Goal: Transaction & Acquisition: Purchase product/service

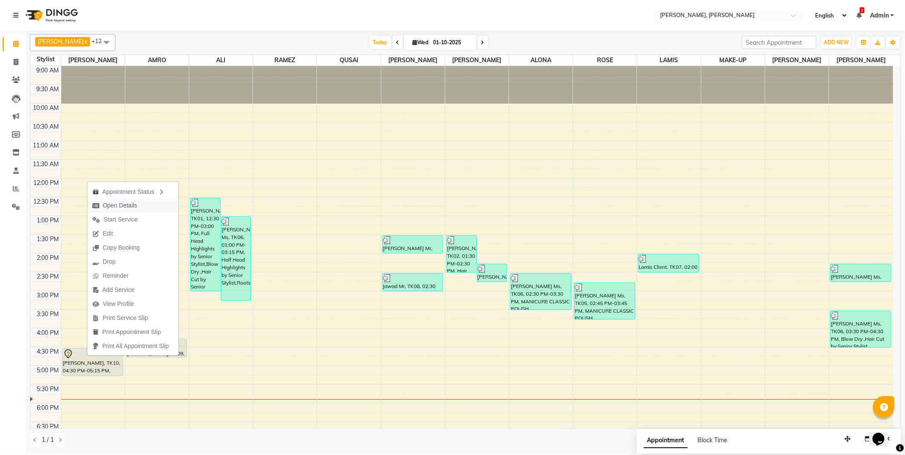
click at [118, 208] on span "Open Details" at bounding box center [120, 205] width 35 height 9
select select "7"
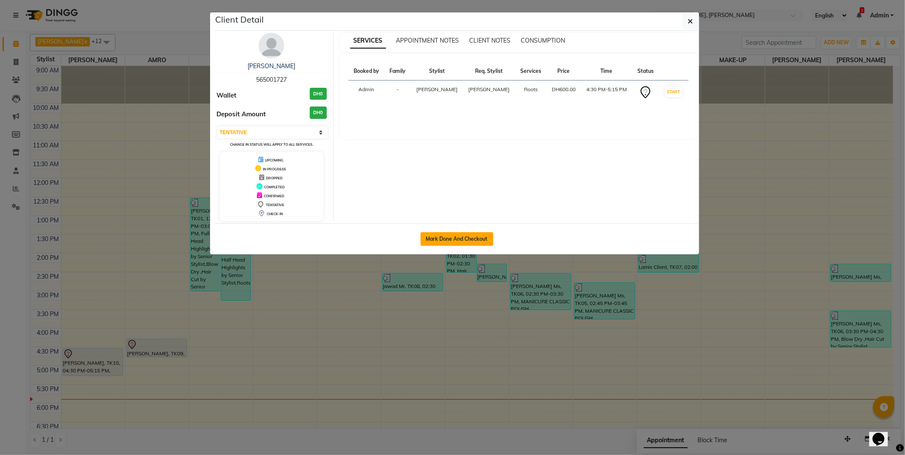
click at [449, 239] on button "Mark Done And Checkout" at bounding box center [456, 239] width 73 height 14
select select "service"
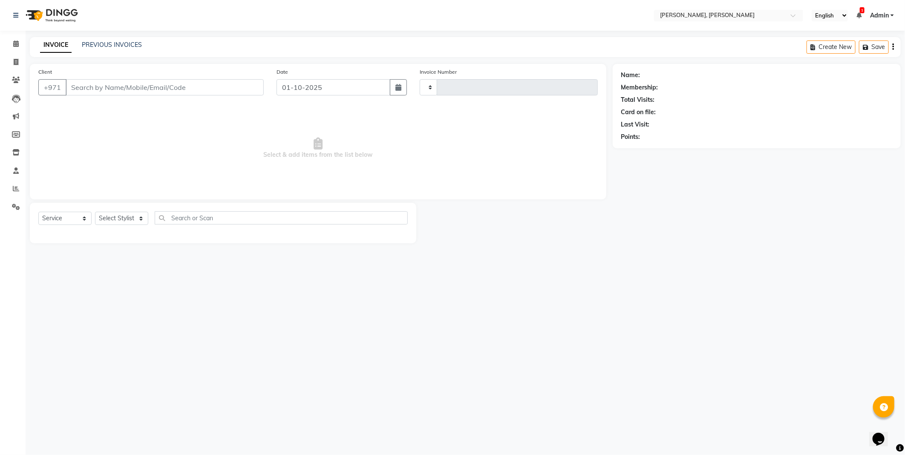
select select "3"
type input "2756"
select select "7142"
type input "565001727"
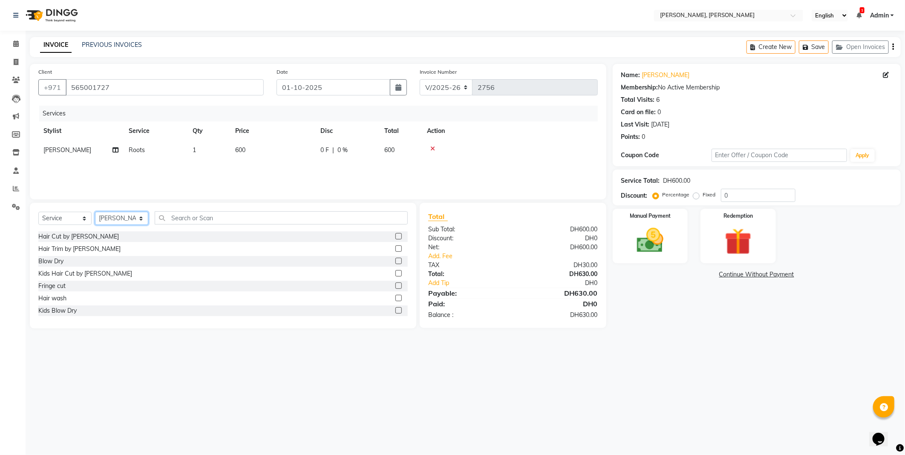
click at [136, 224] on select "Select Stylist [PERSON_NAME] [PERSON_NAME] ALYA [PERSON_NAME] AMRO [PERSON_NAME…" at bounding box center [121, 218] width 53 height 13
select select "59741"
click at [95, 212] on select "Select Stylist [PERSON_NAME] [PERSON_NAME] ALYA [PERSON_NAME] AMRO [PERSON_NAME…" at bounding box center [121, 218] width 53 height 13
click at [395, 287] on label at bounding box center [398, 285] width 6 height 6
click at [395, 287] on input "checkbox" at bounding box center [398, 286] width 6 height 6
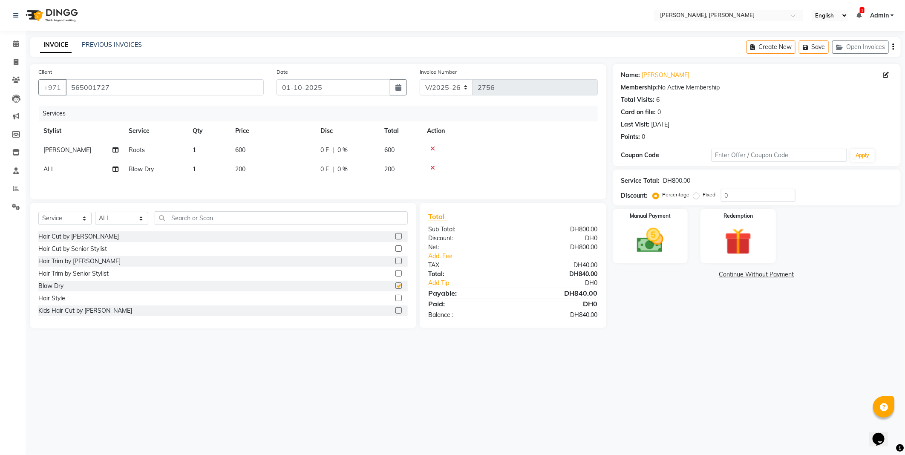
checkbox input "false"
click at [201, 219] on input "text" at bounding box center [281, 217] width 253 height 13
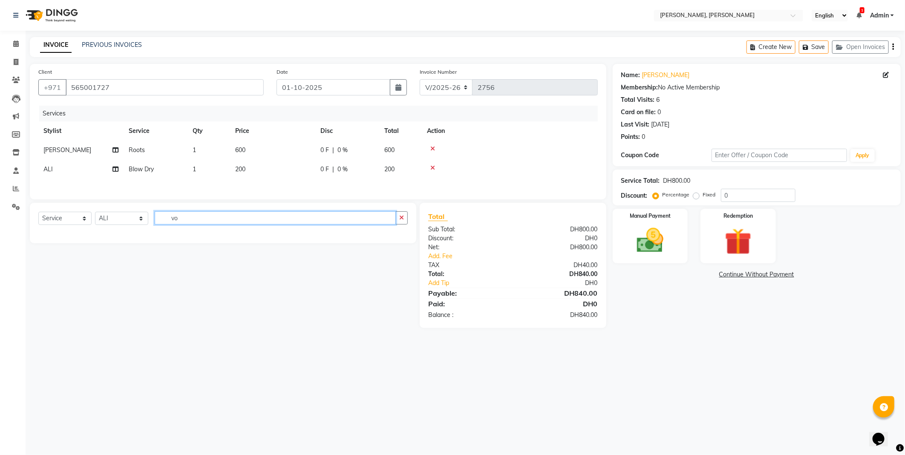
type input "v"
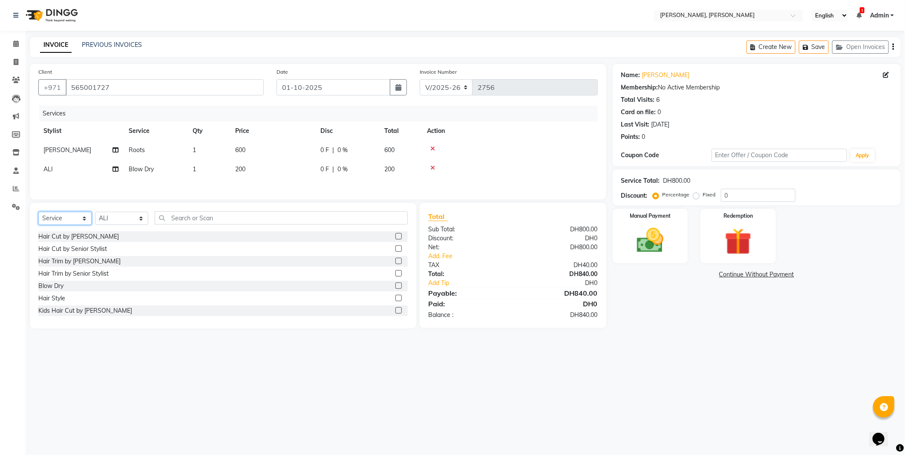
click at [67, 218] on select "Select Service Product Membership Package Voucher Prepaid Gift Card" at bounding box center [64, 218] width 53 height 13
select select "product"
click at [38, 214] on select "Select Service Product Membership Package Voucher Prepaid Gift Card" at bounding box center [64, 218] width 53 height 13
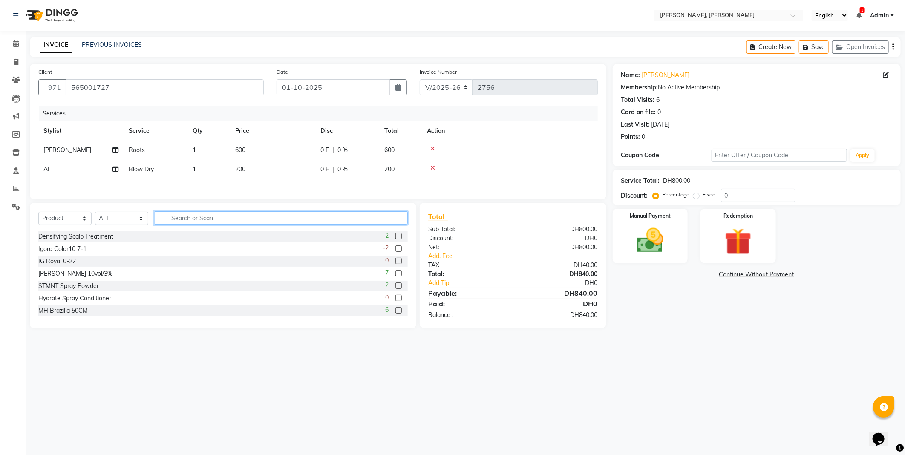
click at [198, 218] on input "text" at bounding box center [281, 217] width 253 height 13
type input "v"
type input "4045787728859"
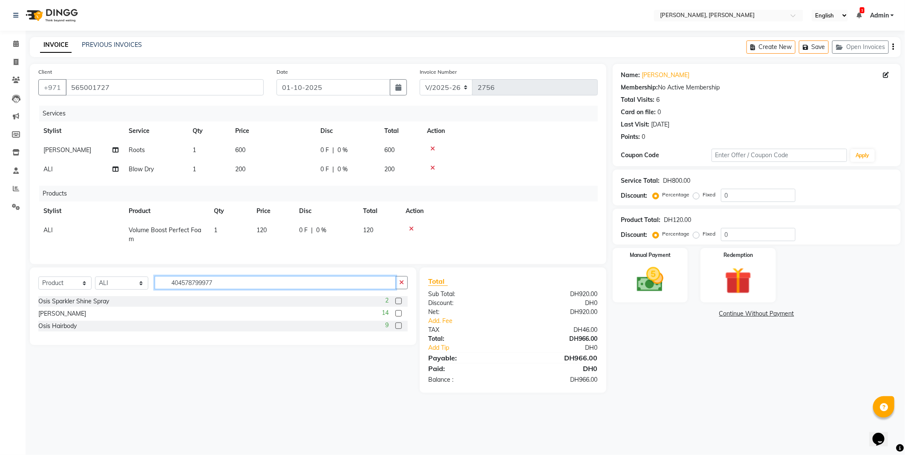
type input "4045787999778"
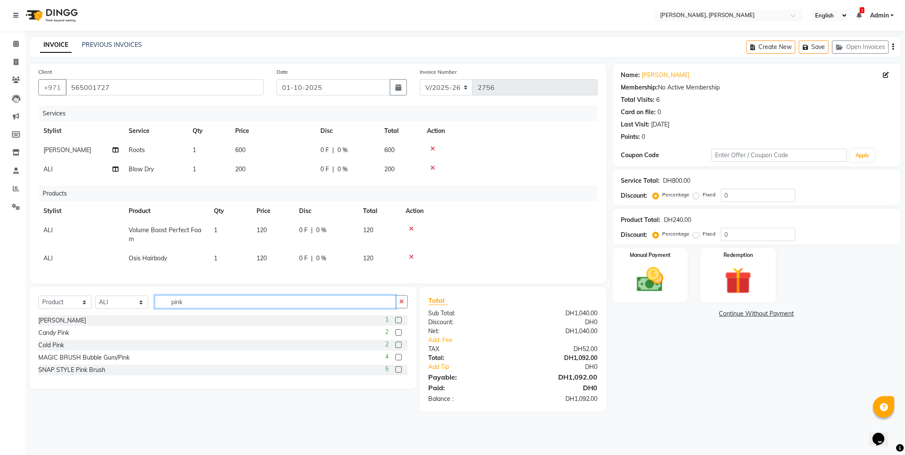
type input "pink"
click at [399, 360] on label at bounding box center [398, 357] width 6 height 6
click at [399, 360] on input "checkbox" at bounding box center [398, 358] width 6 height 6
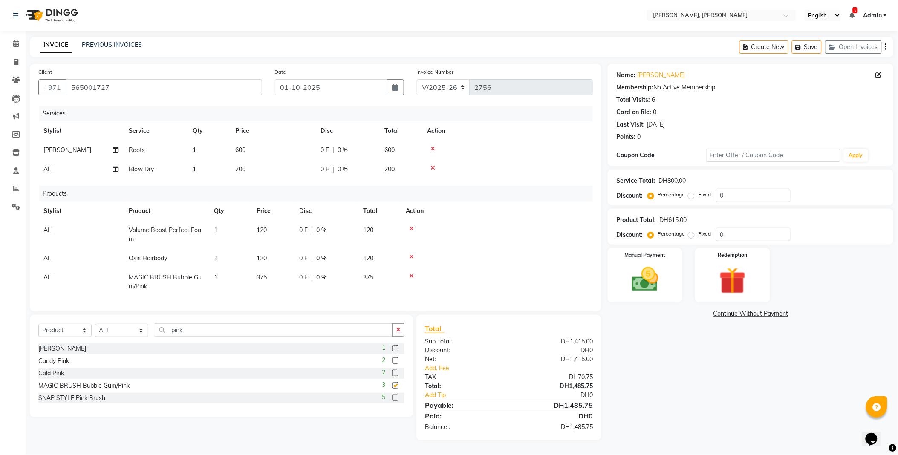
checkbox input "false"
click at [386, 337] on input "pink" at bounding box center [274, 329] width 238 height 13
click at [398, 333] on icon "button" at bounding box center [398, 330] width 5 height 6
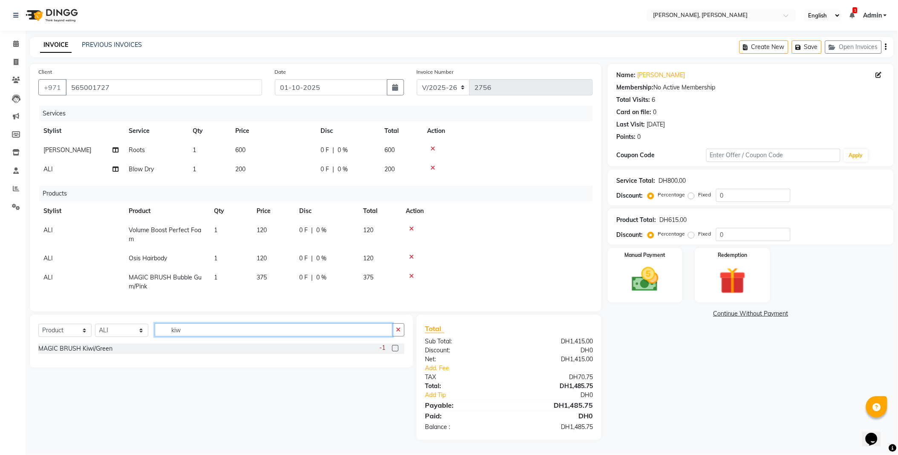
type input "kiw"
click at [395, 351] on label at bounding box center [395, 348] width 6 height 6
click at [395, 351] on input "checkbox" at bounding box center [395, 349] width 6 height 6
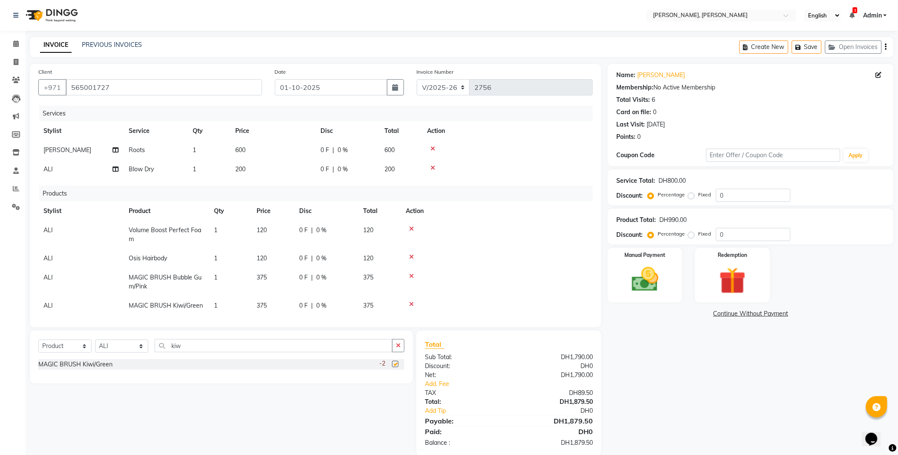
checkbox input "false"
click at [649, 287] on img at bounding box center [644, 280] width 45 height 32
click at [674, 314] on span "CARD" at bounding box center [678, 314] width 18 height 10
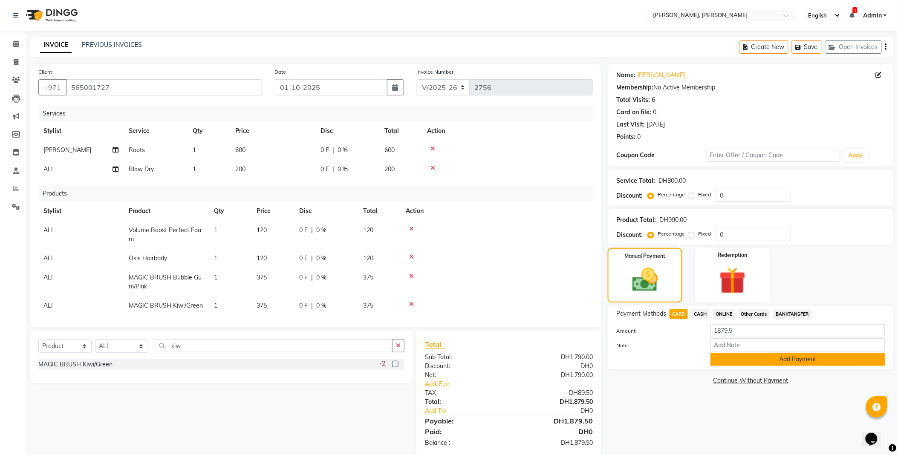
click at [771, 356] on button "Add Payment" at bounding box center [797, 359] width 175 height 13
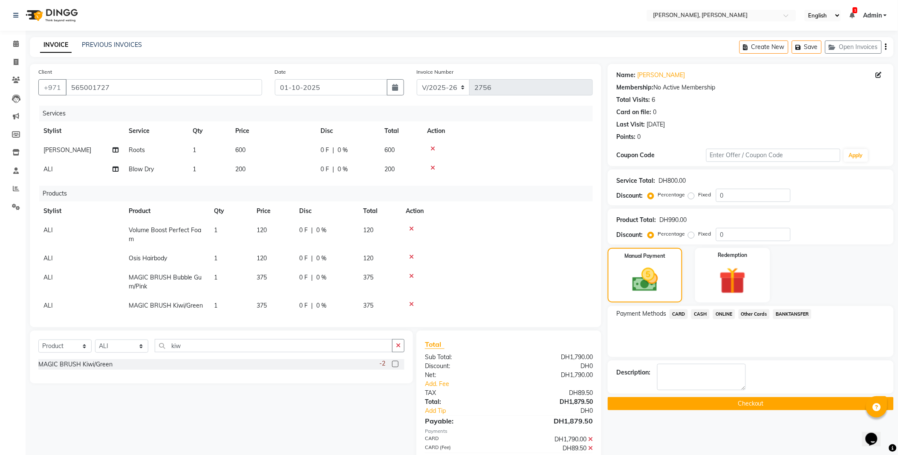
click at [671, 408] on button "Checkout" at bounding box center [750, 403] width 286 height 13
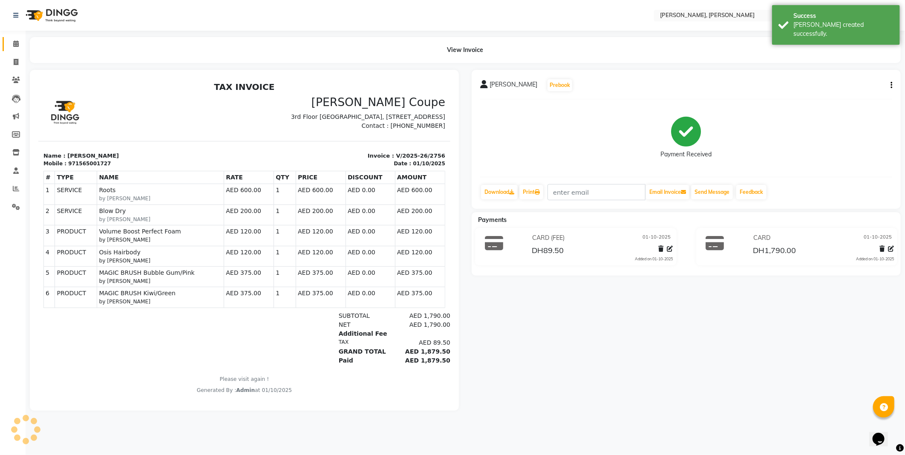
click at [13, 41] on icon at bounding box center [16, 43] width 6 height 6
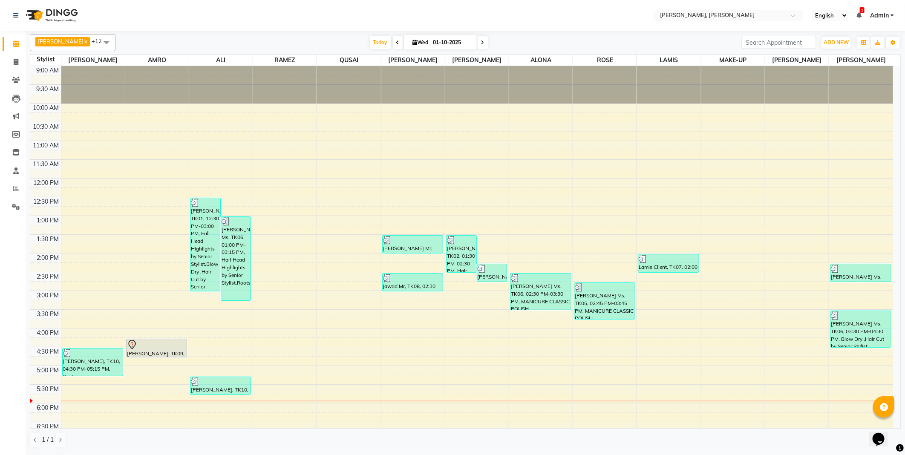
click at [145, 351] on div "[PERSON_NAME], TK09, 04:15 PM-04:45 PM, Blow Dry" at bounding box center [157, 348] width 60 height 18
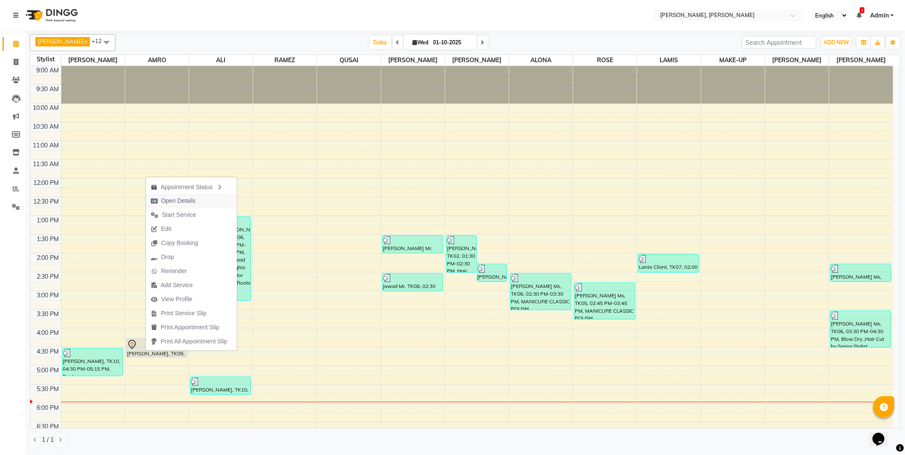
click at [178, 201] on span "Open Details" at bounding box center [178, 200] width 35 height 9
select select "7"
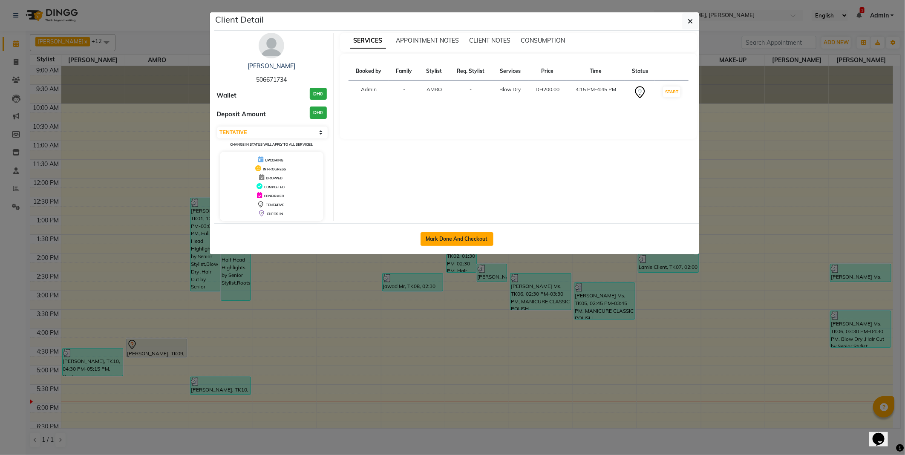
click at [458, 239] on button "Mark Done And Checkout" at bounding box center [456, 239] width 73 height 14
select select "service"
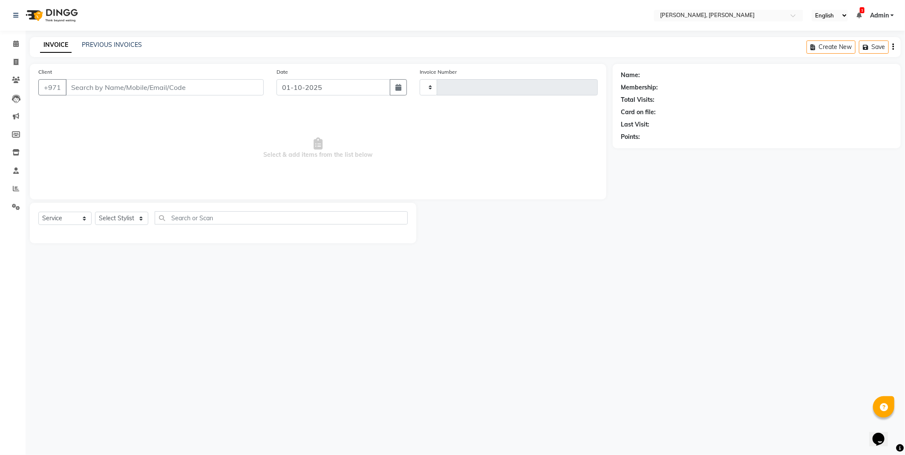
type input "2757"
select select "7142"
type input "506671734"
select select "59731"
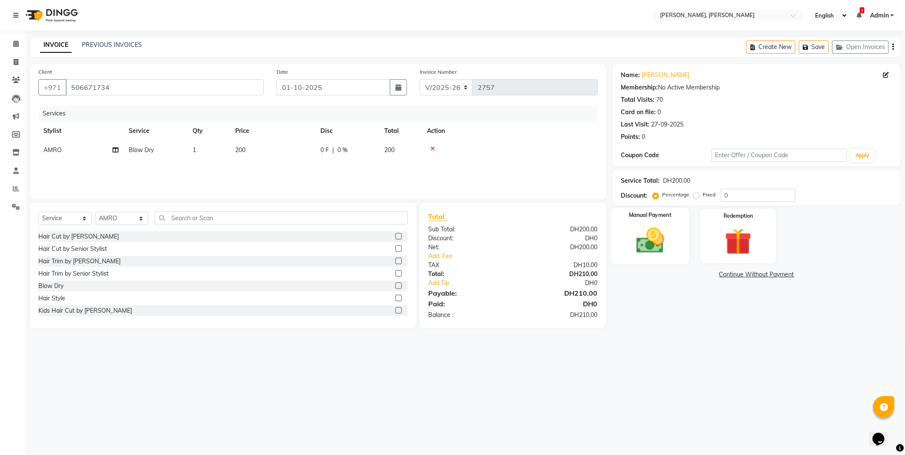
click at [637, 253] on img at bounding box center [650, 240] width 46 height 32
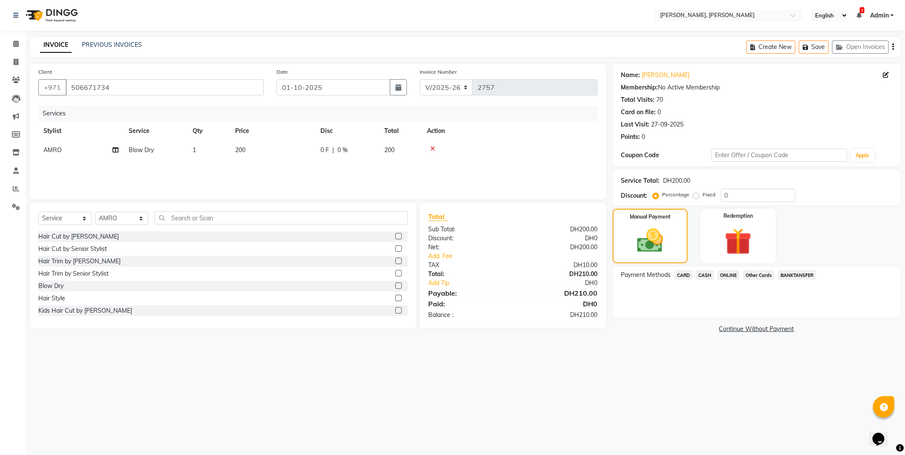
click at [756, 275] on span "Other Cards" at bounding box center [759, 275] width 32 height 10
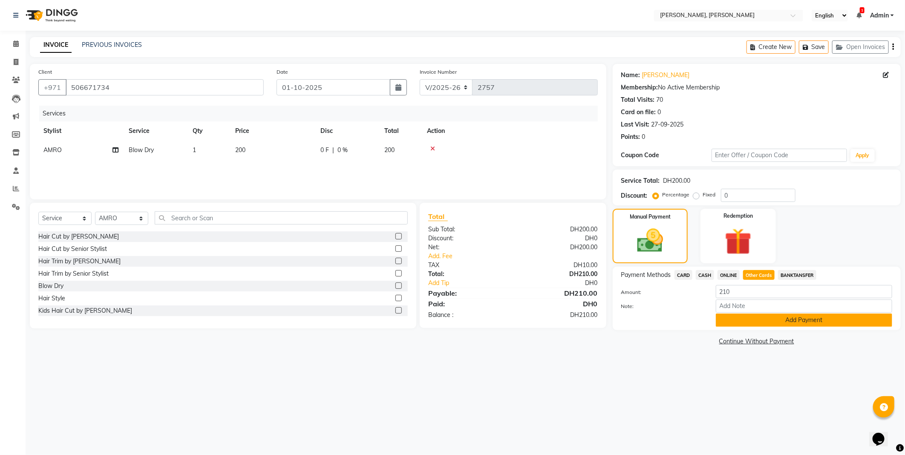
click at [750, 318] on button "Add Payment" at bounding box center [804, 320] width 176 height 13
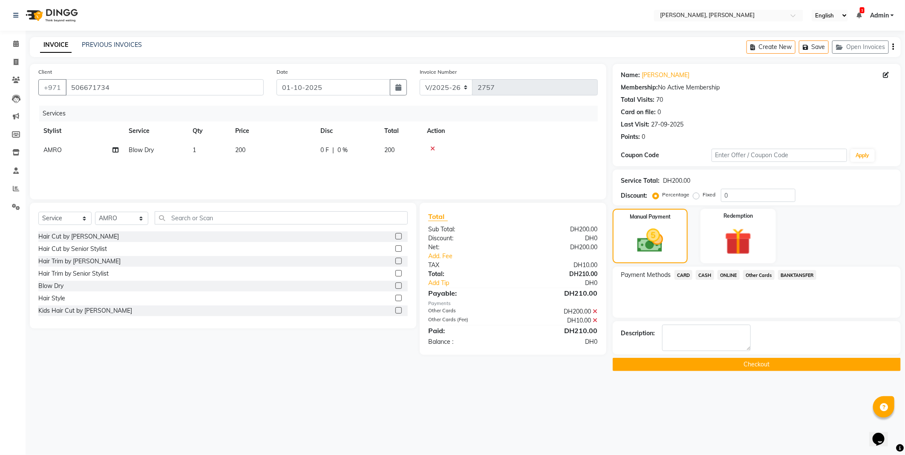
click at [719, 363] on button "Checkout" at bounding box center [757, 364] width 288 height 13
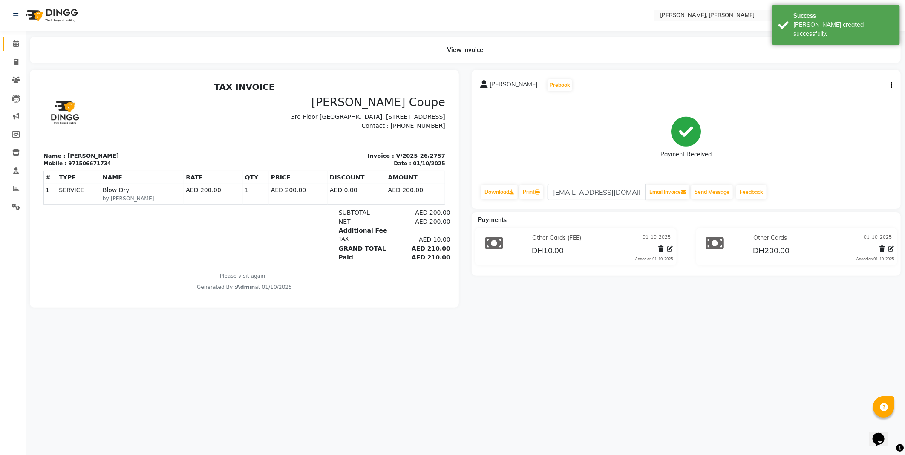
click at [15, 44] on icon at bounding box center [16, 43] width 6 height 6
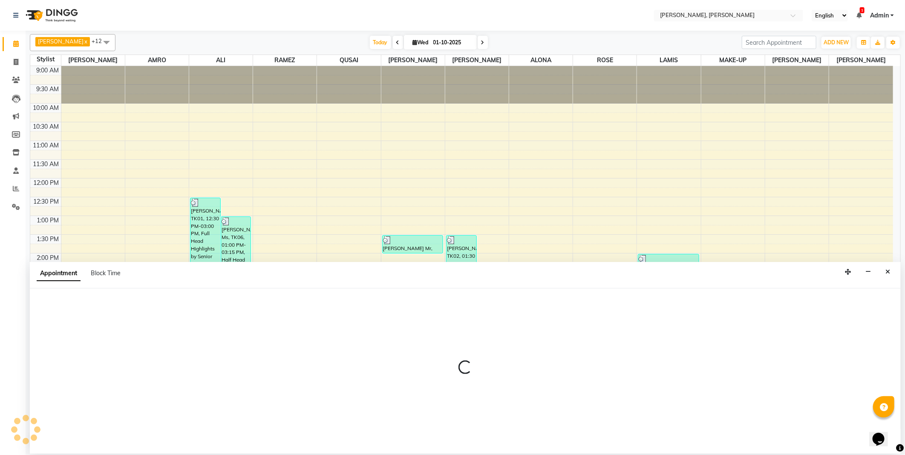
select select "59752"
select select "tentative"
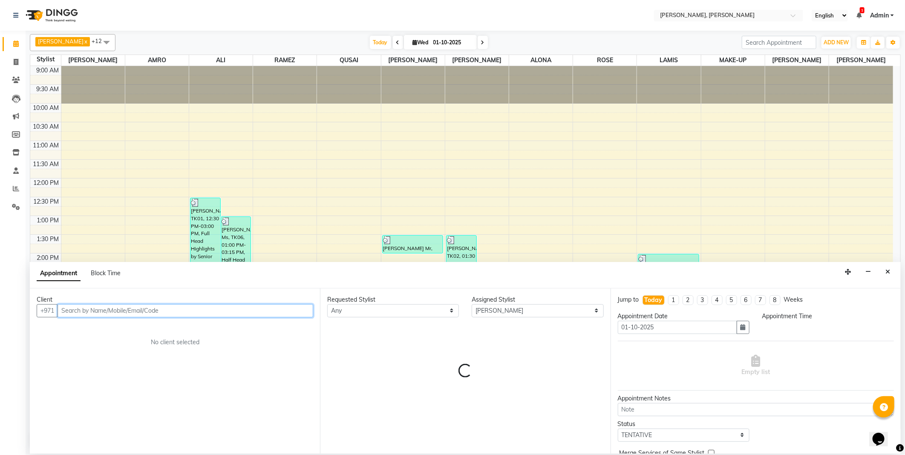
select select "1005"
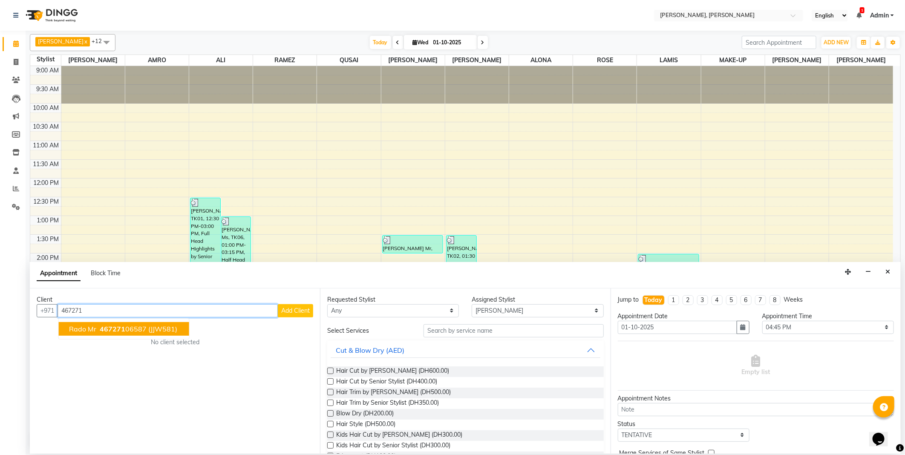
click at [154, 335] on button "Rado Mr 467271 06587 (JJW581)" at bounding box center [124, 329] width 130 height 14
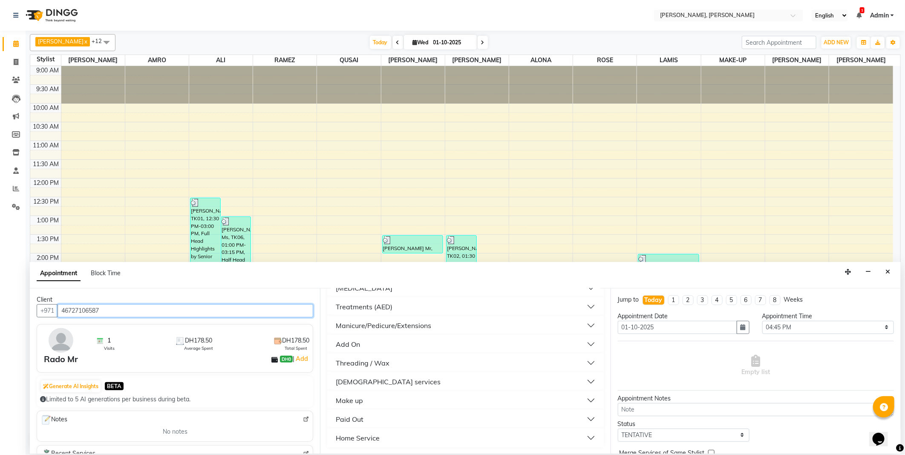
scroll to position [282, 0]
type input "46727106587"
click at [376, 378] on div "[DEMOGRAPHIC_DATA] services" at bounding box center [388, 381] width 105 height 10
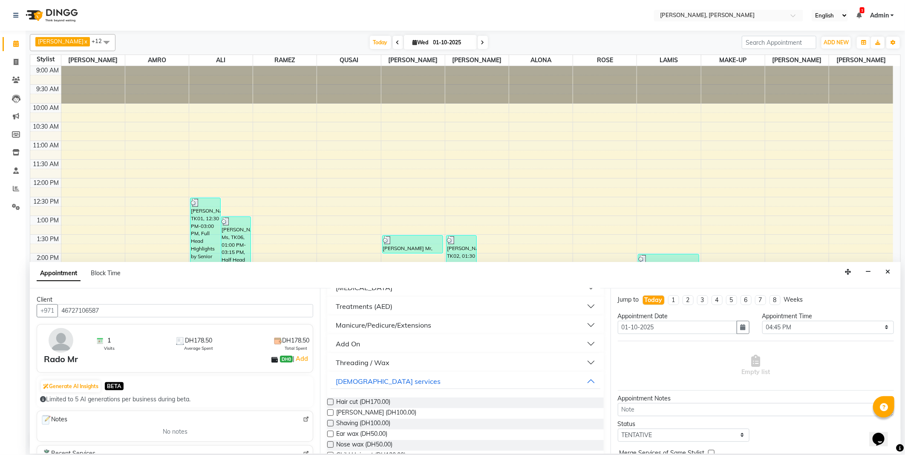
click at [330, 401] on label at bounding box center [330, 402] width 6 height 6
click at [330, 401] on input "checkbox" at bounding box center [330, 403] width 6 height 6
checkbox input "false"
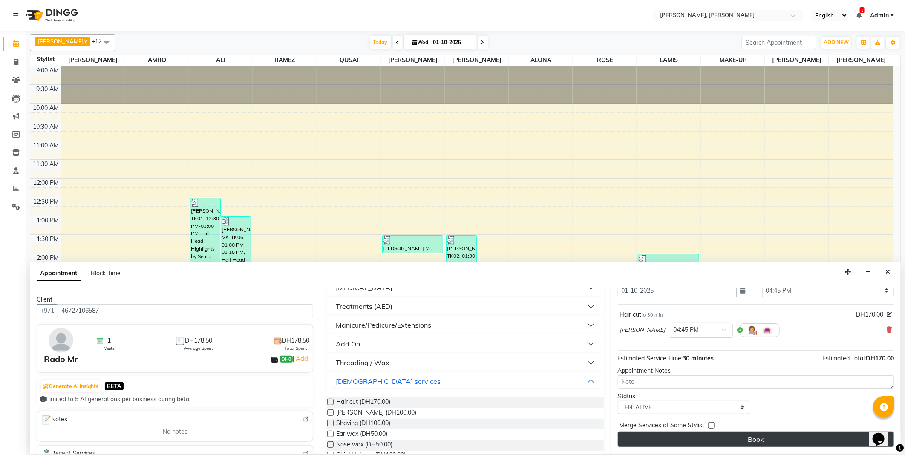
click at [714, 437] on button "Book" at bounding box center [756, 439] width 276 height 15
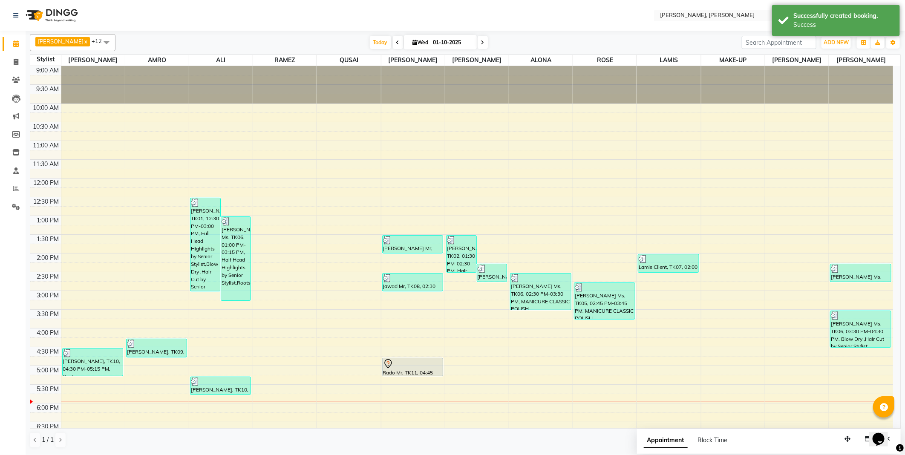
click at [415, 364] on div at bounding box center [413, 364] width 60 height 10
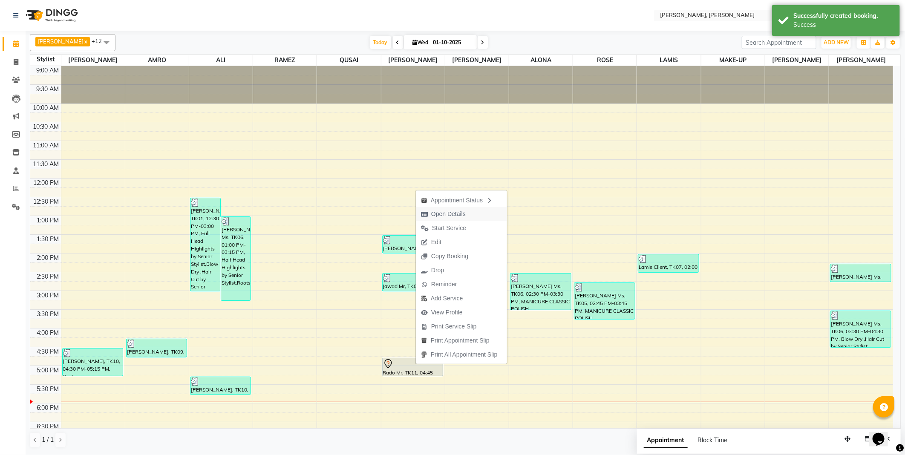
click at [447, 215] on span "Open Details" at bounding box center [448, 214] width 35 height 9
select select "7"
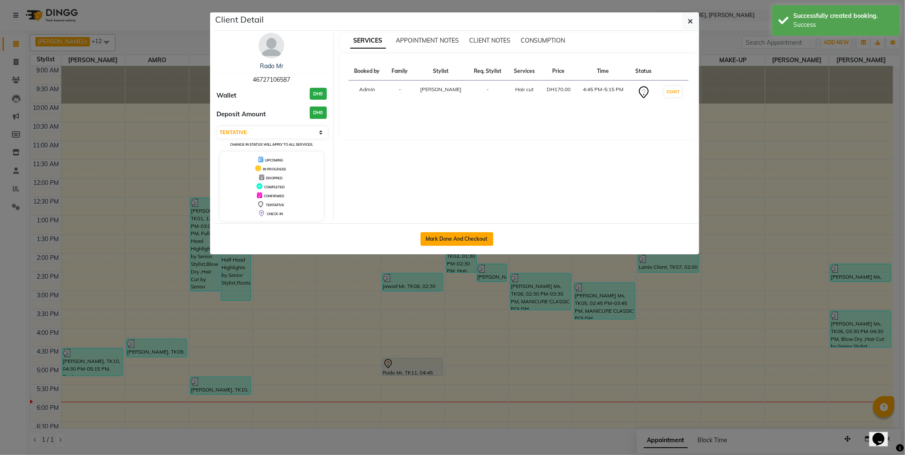
click at [472, 236] on button "Mark Done And Checkout" at bounding box center [456, 239] width 73 height 14
select select "7142"
select select "service"
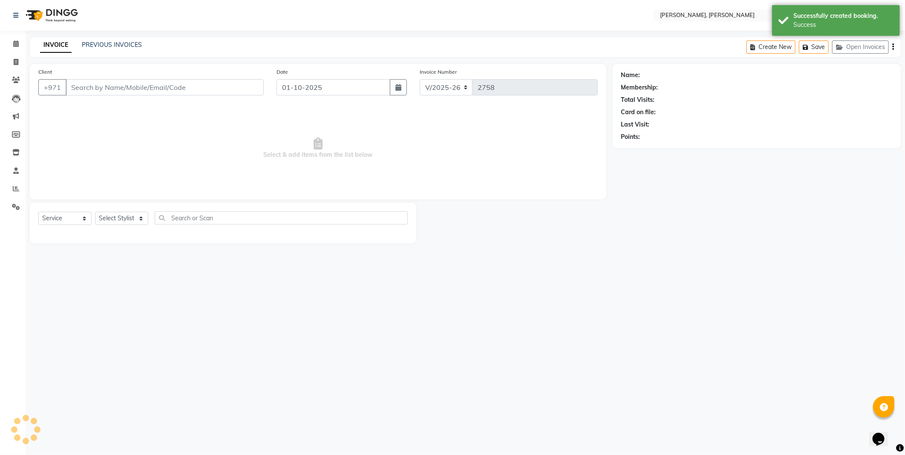
select select "3"
type input "46727106587"
select select "59752"
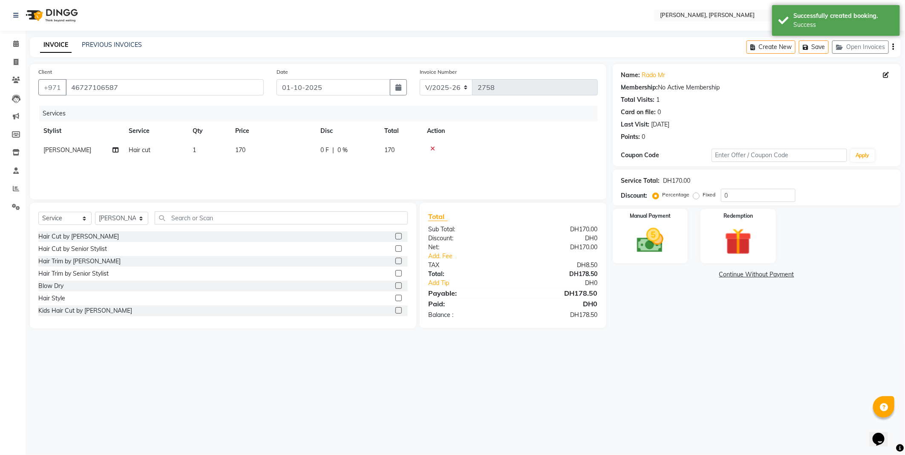
click at [645, 244] on img at bounding box center [649, 240] width 43 height 31
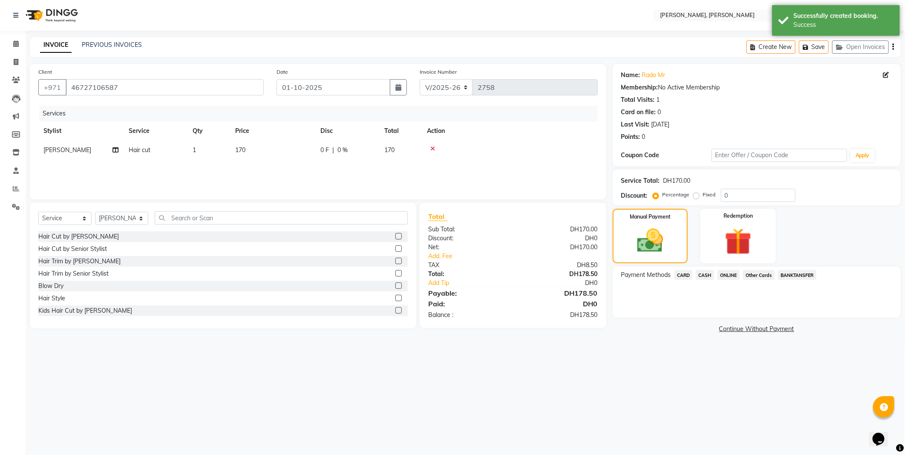
click at [679, 277] on span "CARD" at bounding box center [683, 275] width 18 height 10
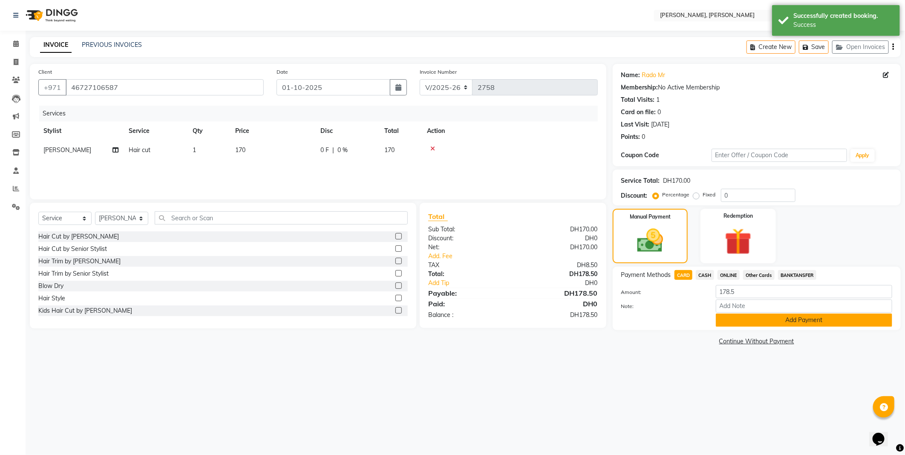
click at [743, 322] on button "Add Payment" at bounding box center [804, 320] width 176 height 13
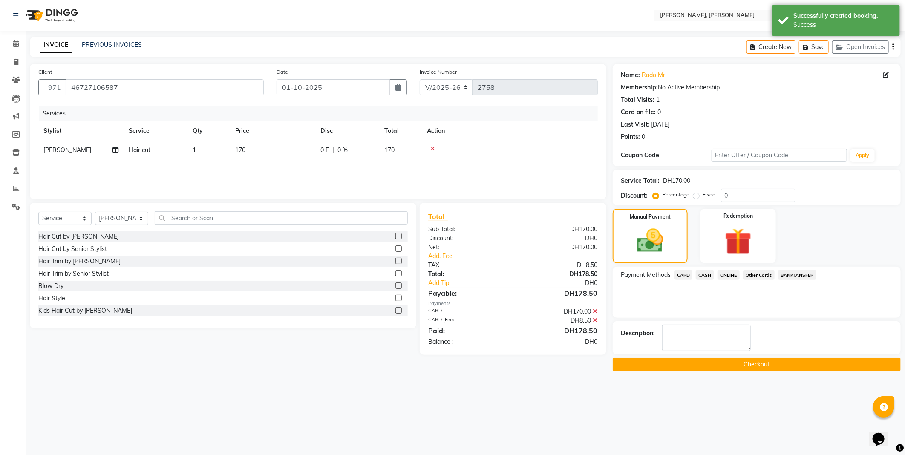
click at [699, 367] on button "Checkout" at bounding box center [757, 364] width 288 height 13
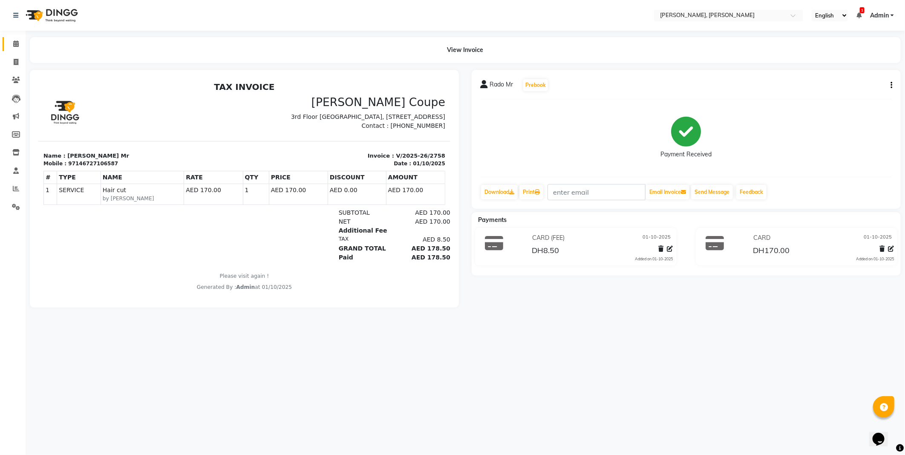
click at [6, 49] on link "Calendar" at bounding box center [13, 44] width 20 height 14
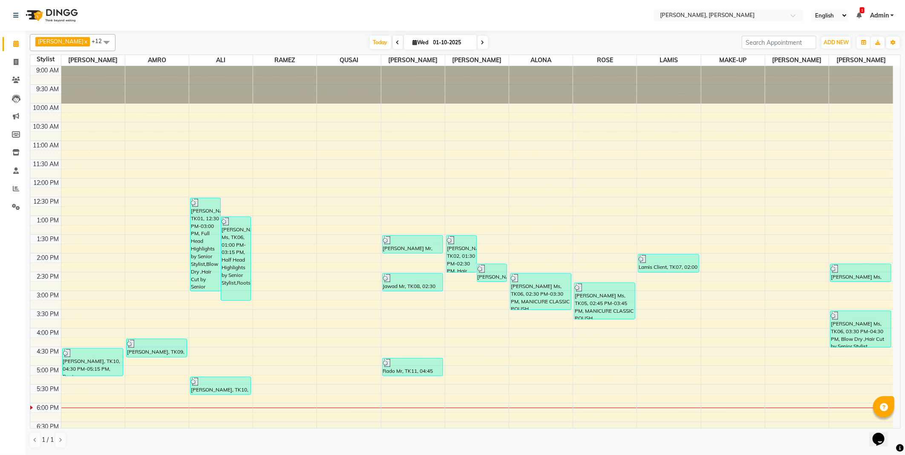
click at [84, 363] on div "[PERSON_NAME], TK10, 04:30 PM-05:15 PM, Roots" at bounding box center [93, 361] width 60 height 27
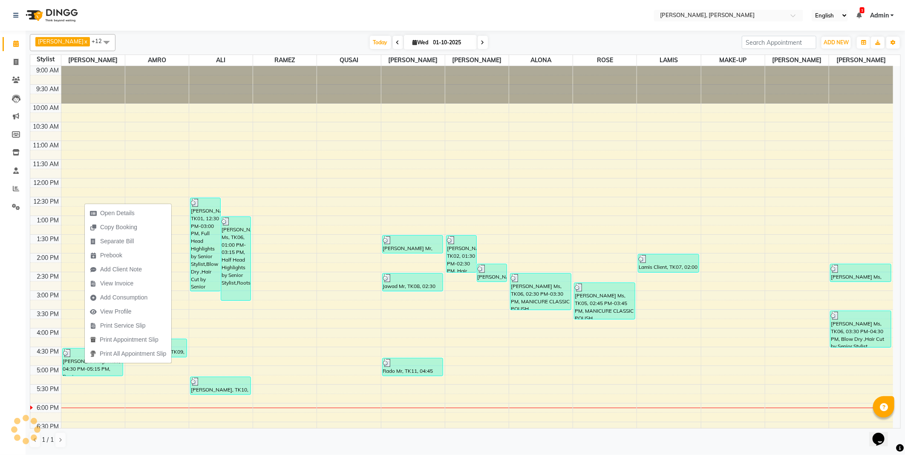
click at [15, 43] on icon at bounding box center [16, 43] width 6 height 6
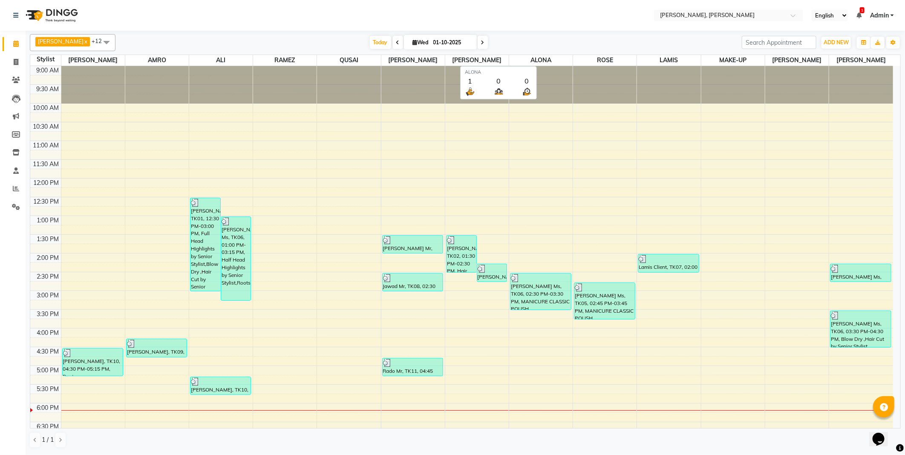
click at [658, 364] on td at bounding box center [477, 360] width 832 height 9
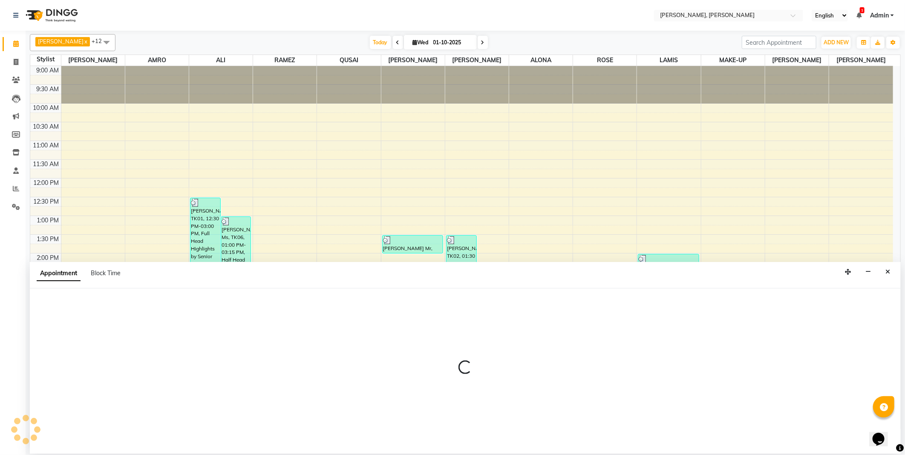
select select "59744"
select select "tentative"
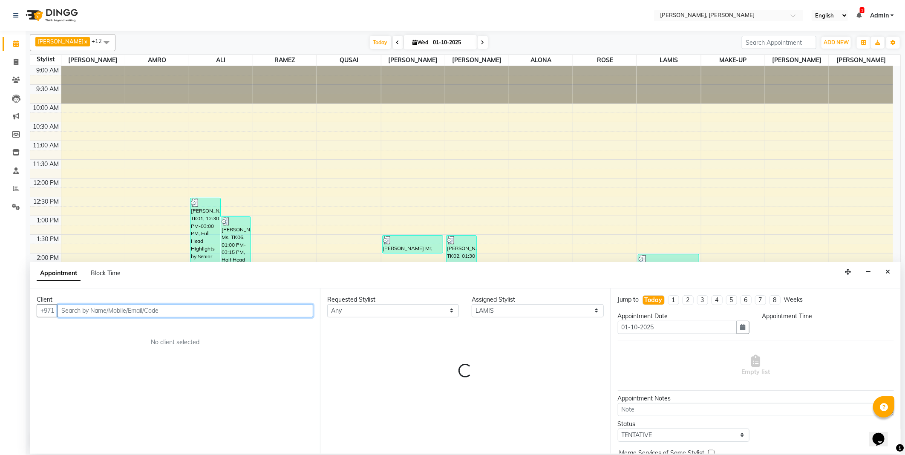
select select "1005"
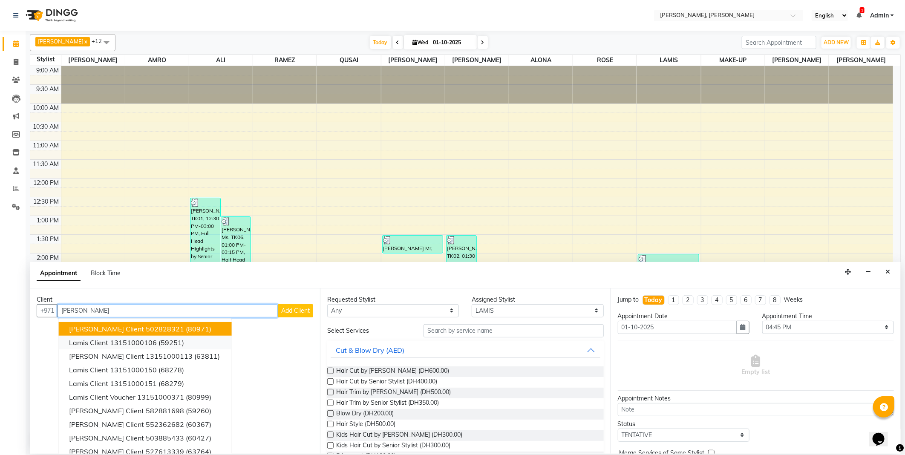
click at [141, 339] on ngb-highlight "13151000106" at bounding box center [133, 342] width 47 height 9
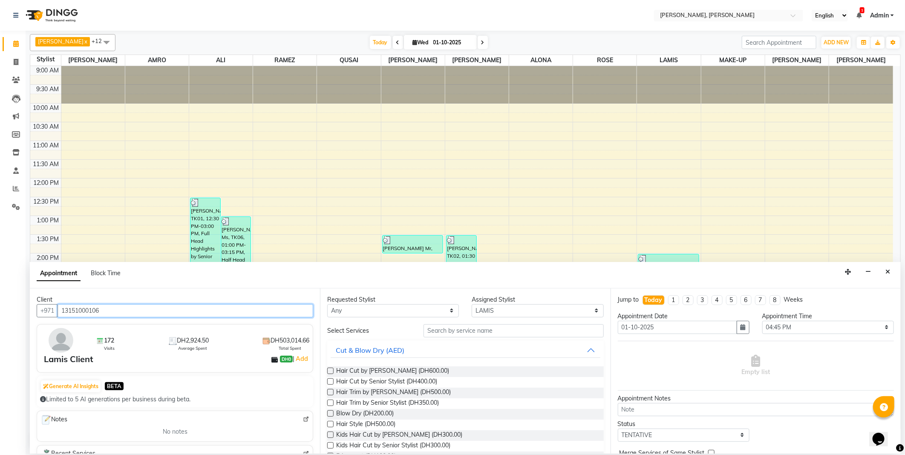
type input "13151000106"
click at [436, 331] on input "text" at bounding box center [513, 330] width 180 height 13
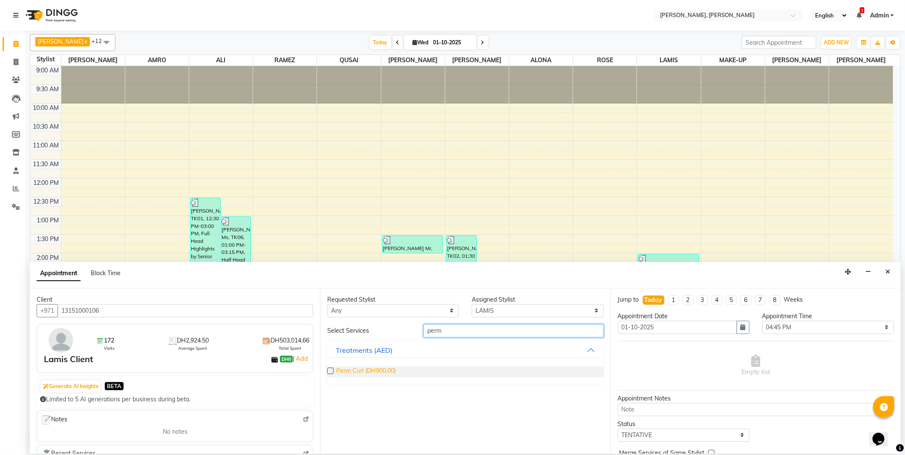
type input "perm"
click at [352, 374] on span "Perm Curl (DH900.00)" at bounding box center [366, 371] width 60 height 11
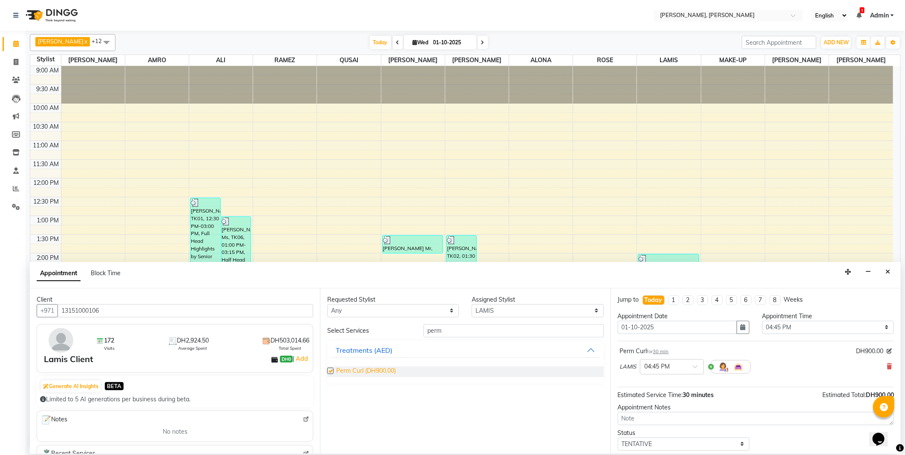
checkbox input "false"
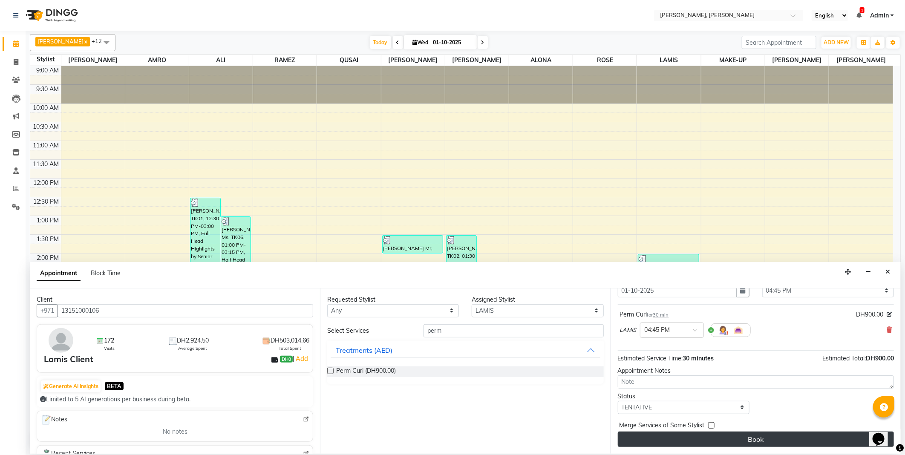
click at [772, 446] on button "Book" at bounding box center [756, 439] width 276 height 15
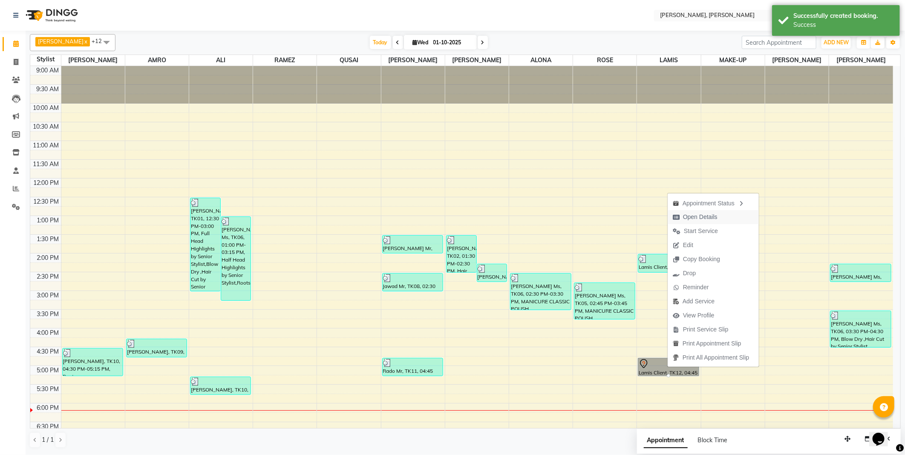
click at [691, 217] on span "Open Details" at bounding box center [700, 217] width 35 height 9
select select "7"
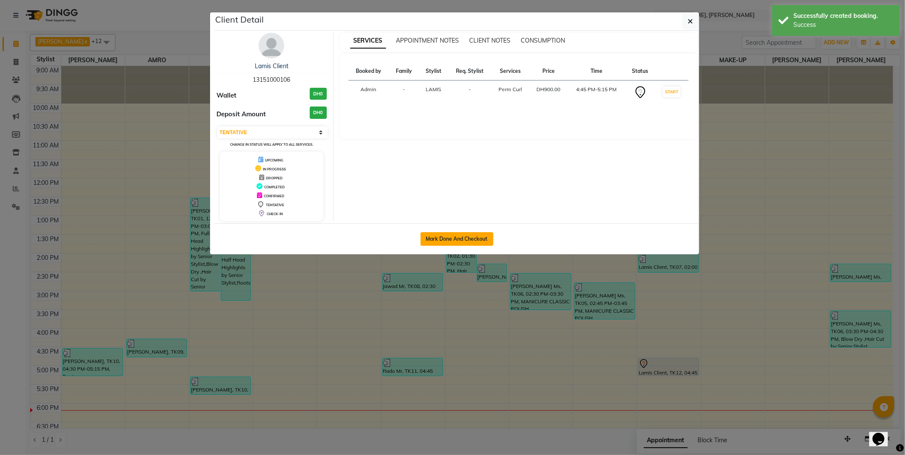
click at [456, 241] on button "Mark Done And Checkout" at bounding box center [456, 239] width 73 height 14
select select "service"
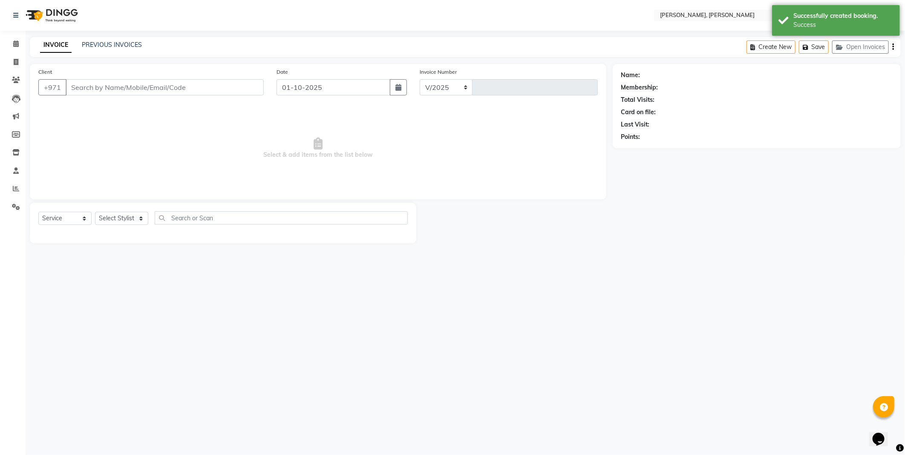
select select "7142"
type input "2759"
type input "13151000106"
select select "59744"
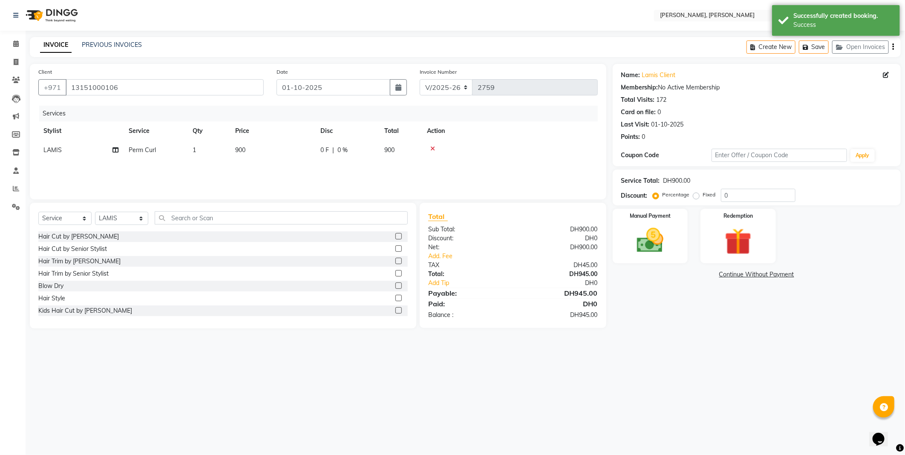
click at [248, 147] on td "900" at bounding box center [272, 150] width 85 height 19
select select "59744"
click at [283, 153] on input "900" at bounding box center [312, 152] width 75 height 13
type input "300"
click at [648, 250] on img at bounding box center [650, 240] width 46 height 32
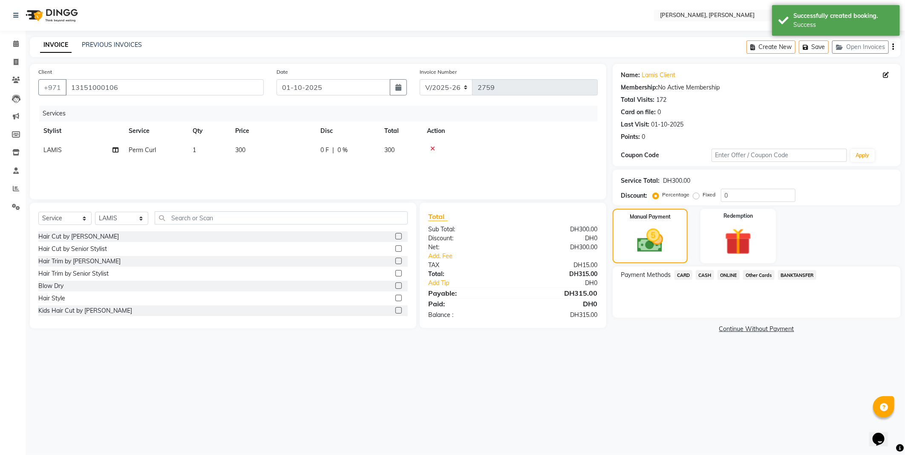
click at [705, 275] on span "CASH" at bounding box center [705, 275] width 18 height 10
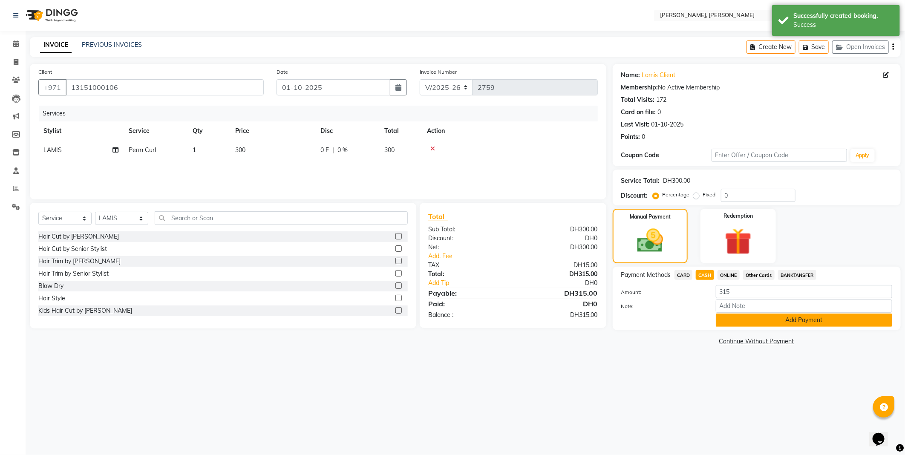
click at [738, 324] on button "Add Payment" at bounding box center [804, 320] width 176 height 13
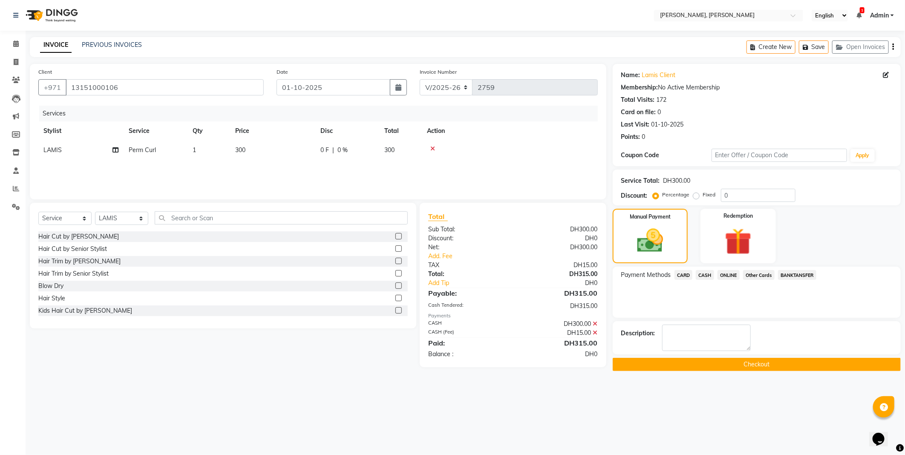
click at [659, 368] on button "Checkout" at bounding box center [757, 364] width 288 height 13
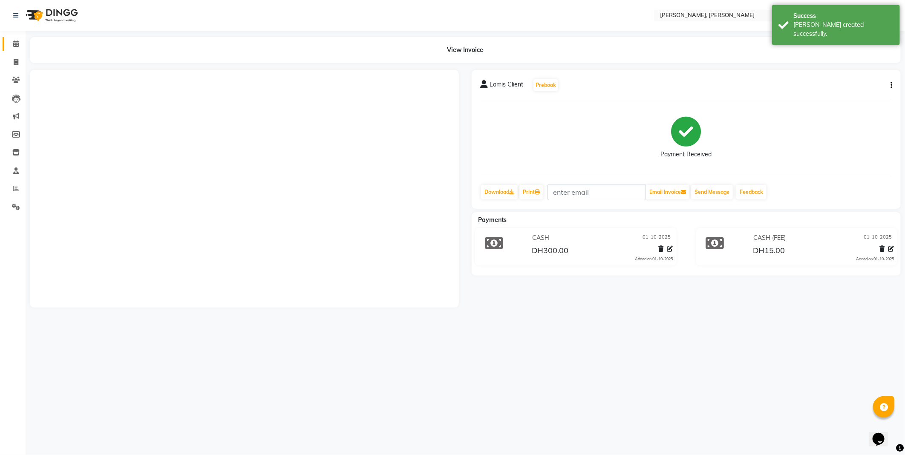
click at [20, 44] on span at bounding box center [16, 44] width 15 height 10
